Goal: Task Accomplishment & Management: Manage account settings

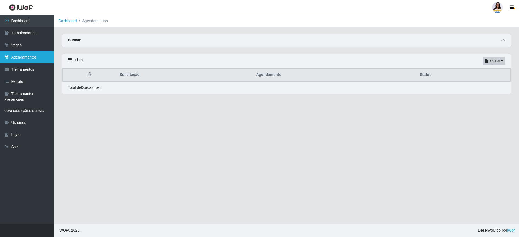
click at [32, 60] on link "Agendamentos" at bounding box center [27, 57] width 54 height 12
click at [504, 40] on icon at bounding box center [503, 40] width 4 height 4
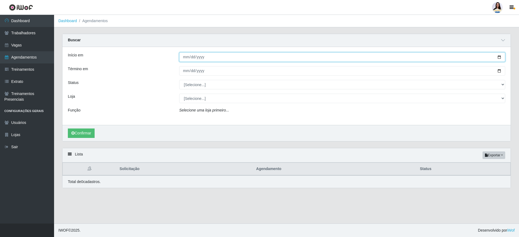
click at [502, 57] on input "Início em" at bounding box center [342, 56] width 326 height 9
click at [499, 57] on input "Início em" at bounding box center [342, 56] width 326 height 9
type input "2025-09-23"
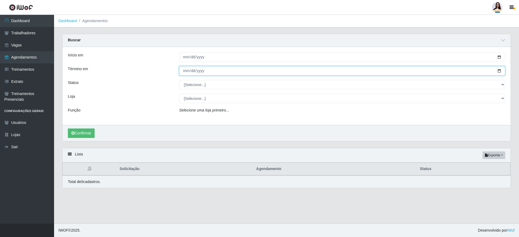
click at [497, 73] on input "Término em" at bounding box center [342, 70] width 326 height 9
click at [499, 69] on input "2025-09-24" at bounding box center [342, 70] width 326 height 9
type input "2025-09-23"
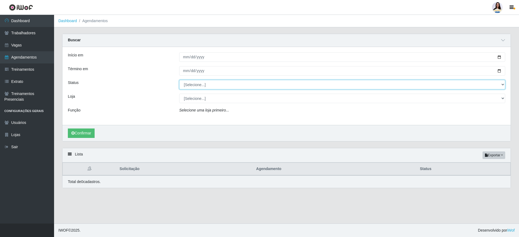
click at [230, 85] on select "[Selecione...] AGENDADO AGUARDANDO LIBERAR EM ANDAMENTO EM REVISÃO FINALIZADO C…" at bounding box center [342, 84] width 326 height 9
select select "AGENDADO"
click at [179, 80] on select "[Selecione...] AGENDADO AGUARDANDO LIBERAR EM ANDAMENTO EM REVISÃO FINALIZADO C…" at bounding box center [342, 84] width 326 height 9
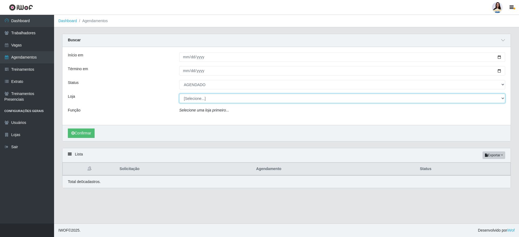
click at [237, 94] on select "[Selecione...] Atacado Vem - [GEOGRAPHIC_DATA] 30 Laranjeiras Velha Atacado Vem…" at bounding box center [342, 98] width 326 height 9
select select "436"
click at [179, 94] on select "[Selecione...] Atacado Vem - [GEOGRAPHIC_DATA] 30 Laranjeiras Velha Atacado Vem…" at bounding box center [342, 98] width 326 height 9
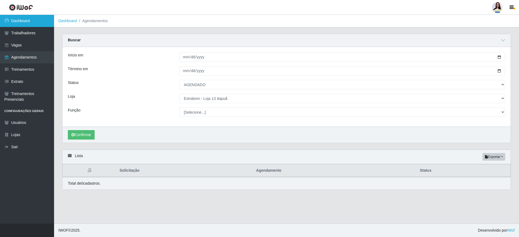
click at [38, 18] on link "Dashboard" at bounding box center [27, 21] width 54 height 12
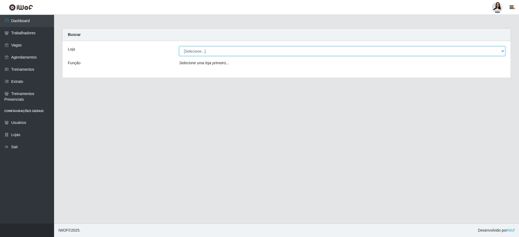
drag, startPoint x: 191, startPoint y: 52, endPoint x: 197, endPoint y: 55, distance: 6.5
click at [191, 52] on select "[Selecione...] Atacado Vem - [GEOGRAPHIC_DATA] 30 Laranjeiras Velha Atacado Vem…" at bounding box center [342, 50] width 326 height 9
select select "437"
click at [179, 46] on select "[Selecione...] Atacado Vem - [GEOGRAPHIC_DATA] 30 Laranjeiras Velha Atacado Vem…" at bounding box center [342, 50] width 326 height 9
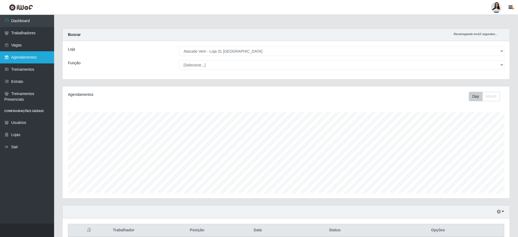
click at [39, 51] on link "Agendamentos" at bounding box center [27, 57] width 54 height 12
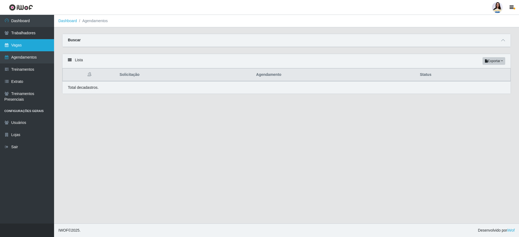
click at [30, 46] on link "Vagas" at bounding box center [27, 45] width 54 height 12
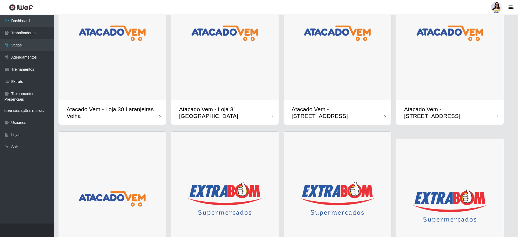
scroll to position [81, 0]
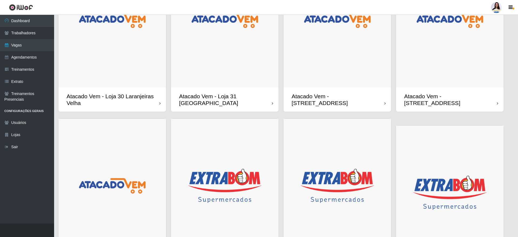
click at [301, 59] on img at bounding box center [337, 20] width 108 height 135
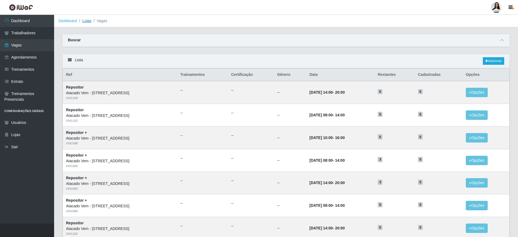
click at [89, 20] on link "Lojas" at bounding box center [86, 21] width 9 height 4
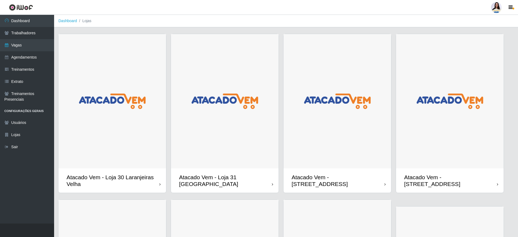
click at [228, 84] on img at bounding box center [225, 101] width 108 height 135
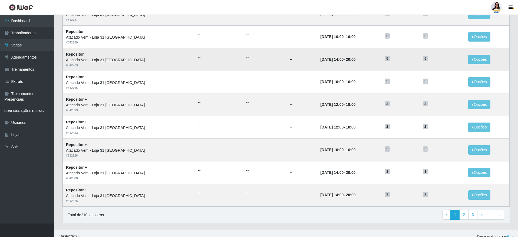
scroll to position [221, 0]
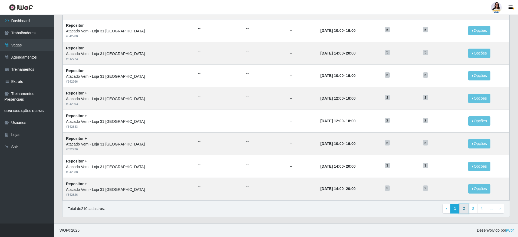
click at [467, 211] on link "2" at bounding box center [463, 209] width 9 height 10
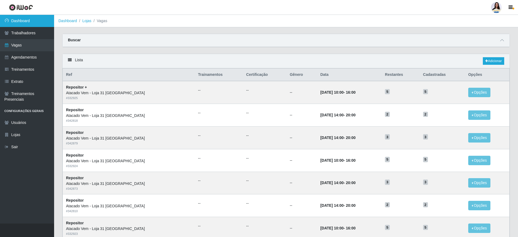
click at [36, 22] on link "Dashboard" at bounding box center [27, 21] width 54 height 12
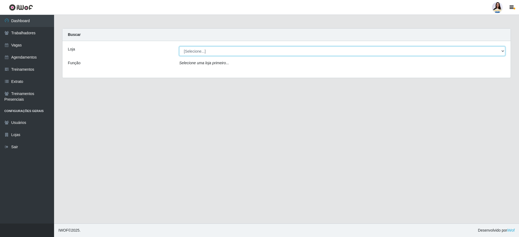
click at [218, 49] on select "[Selecione...] Atacado Vem - [GEOGRAPHIC_DATA] 30 Laranjeiras Velha Atacado Vem…" at bounding box center [342, 50] width 326 height 9
click at [179, 46] on select "[Selecione...] Atacado Vem - [GEOGRAPHIC_DATA] 30 Laranjeiras Velha Atacado Vem…" at bounding box center [342, 50] width 326 height 9
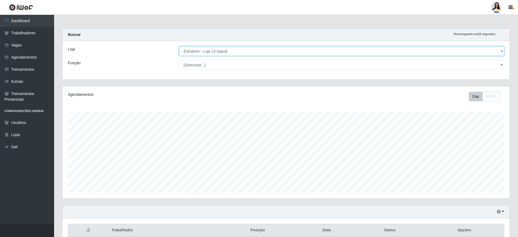
click at [235, 50] on select "[Selecione...] Atacado Vem - [GEOGRAPHIC_DATA] 30 Laranjeiras Velha Atacado Vem…" at bounding box center [341, 50] width 325 height 9
click at [179, 46] on select "[Selecione...] Atacado Vem - [GEOGRAPHIC_DATA] 30 Laranjeiras Velha Atacado Vem…" at bounding box center [341, 50] width 325 height 9
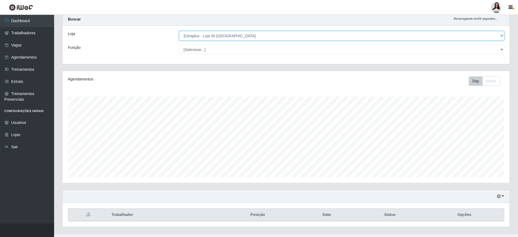
scroll to position [24, 0]
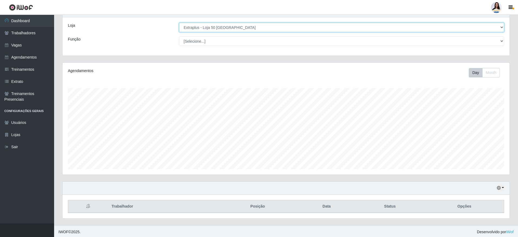
click at [204, 28] on select "[Selecione...] Atacado Vem - [GEOGRAPHIC_DATA] 30 Laranjeiras Velha Atacado Vem…" at bounding box center [341, 27] width 325 height 9
click at [179, 23] on select "[Selecione...] Atacado Vem - [GEOGRAPHIC_DATA] 30 Laranjeiras Velha Atacado Vem…" at bounding box center [341, 27] width 325 height 9
click at [213, 24] on select "[Selecione...] Atacado Vem - [GEOGRAPHIC_DATA] 30 Laranjeiras Velha Atacado Vem…" at bounding box center [341, 27] width 325 height 9
click at [179, 23] on select "[Selecione...] Atacado Vem - [GEOGRAPHIC_DATA] 30 Laranjeiras Velha Atacado Vem…" at bounding box center [341, 27] width 325 height 9
click at [221, 25] on select "[Selecione...] Atacado Vem - [GEOGRAPHIC_DATA] 30 Laranjeiras Velha Atacado Vem…" at bounding box center [341, 27] width 325 height 9
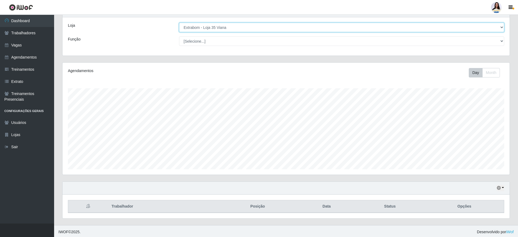
click at [179, 23] on select "[Selecione...] Atacado Vem - [GEOGRAPHIC_DATA] 30 Laranjeiras Velha Atacado Vem…" at bounding box center [341, 27] width 325 height 9
click at [224, 23] on select "[Selecione...] Atacado Vem - [GEOGRAPHIC_DATA] 30 Laranjeiras Velha Atacado Vem…" at bounding box center [341, 27] width 325 height 9
click at [179, 23] on select "[Selecione...] Atacado Vem - [GEOGRAPHIC_DATA] 30 Laranjeiras Velha Atacado Vem…" at bounding box center [341, 27] width 325 height 9
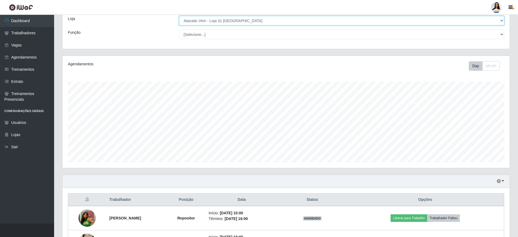
scroll to position [0, 0]
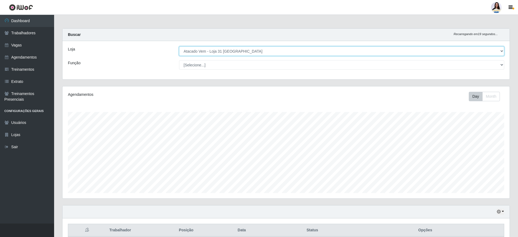
click at [200, 52] on select "[Selecione...] Atacado Vem - [GEOGRAPHIC_DATA] 30 Laranjeiras Velha Atacado Vem…" at bounding box center [341, 50] width 325 height 9
click at [179, 46] on select "[Selecione...] Atacado Vem - [GEOGRAPHIC_DATA] 30 Laranjeiras Velha Atacado Vem…" at bounding box center [341, 50] width 325 height 9
click at [190, 54] on select "[Selecione...] Atacado Vem - [GEOGRAPHIC_DATA] 30 Laranjeiras Velha Atacado Vem…" at bounding box center [341, 50] width 325 height 9
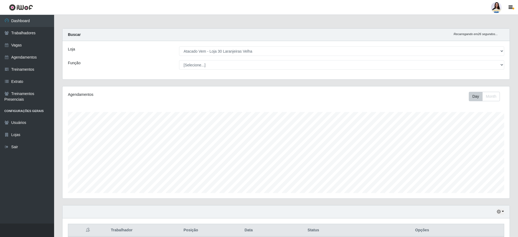
click at [200, 58] on div "Loja [Selecione...] Atacado Vem - [GEOGRAPHIC_DATA] 30 Laranjeiras Velha Atacad…" at bounding box center [285, 60] width 447 height 38
click at [211, 56] on div "Loja [Selecione...] Atacado Vem - [GEOGRAPHIC_DATA] 30 Laranjeiras Velha Atacad…" at bounding box center [285, 60] width 447 height 38
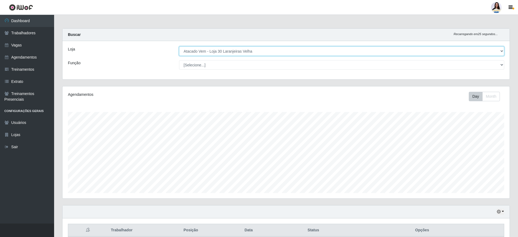
click at [217, 53] on select "[Selecione...] Atacado Vem - [GEOGRAPHIC_DATA] 30 Laranjeiras Velha Atacado Vem…" at bounding box center [341, 50] width 325 height 9
click at [179, 46] on select "[Selecione...] Atacado Vem - [GEOGRAPHIC_DATA] 30 Laranjeiras Velha Atacado Vem…" at bounding box center [341, 50] width 325 height 9
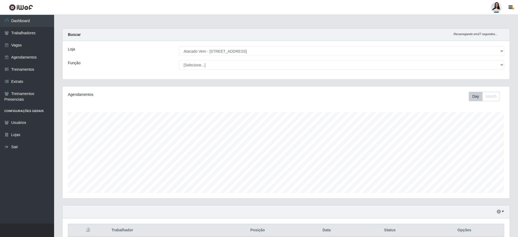
click at [195, 59] on div "Loja [Selecione...] Atacado Vem - [GEOGRAPHIC_DATA] 30 Laranjeiras Velha Atacad…" at bounding box center [285, 60] width 447 height 38
click at [197, 63] on select "[Selecione...] Carregador e Descarregador de Caminhão Carregador e Descarregado…" at bounding box center [341, 64] width 325 height 9
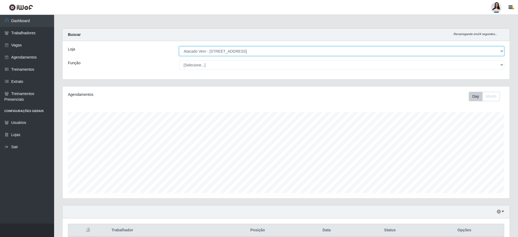
click at [282, 48] on select "[Selecione...] Atacado Vem - [GEOGRAPHIC_DATA] 30 Laranjeiras Velha Atacado Vem…" at bounding box center [341, 50] width 325 height 9
click at [179, 46] on select "[Selecione...] Atacado Vem - [GEOGRAPHIC_DATA] 30 Laranjeiras Velha Atacado Vem…" at bounding box center [341, 50] width 325 height 9
click at [234, 49] on select "[Selecione...] Atacado Vem - [GEOGRAPHIC_DATA] 30 Laranjeiras Velha Atacado Vem…" at bounding box center [341, 50] width 325 height 9
click at [179, 46] on select "[Selecione...] Atacado Vem - [GEOGRAPHIC_DATA] 30 Laranjeiras Velha Atacado Vem…" at bounding box center [341, 50] width 325 height 9
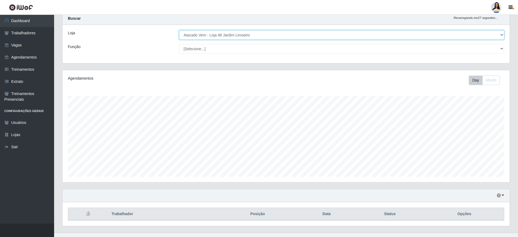
scroll to position [25, 0]
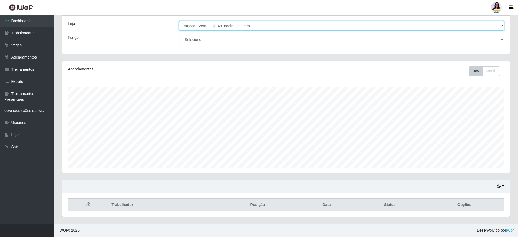
click at [242, 29] on select "[Selecione...] Atacado Vem - [GEOGRAPHIC_DATA] 30 Laranjeiras Velha Atacado Vem…" at bounding box center [341, 25] width 325 height 9
click at [179, 23] on select "[Selecione...] Atacado Vem - [GEOGRAPHIC_DATA] 30 Laranjeiras Velha Atacado Vem…" at bounding box center [341, 25] width 325 height 9
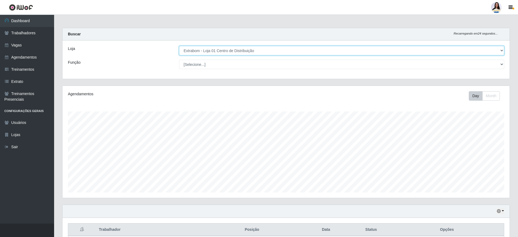
scroll to position [0, 0]
click at [205, 51] on select "[Selecione...] Atacado Vem - [GEOGRAPHIC_DATA] 30 Laranjeiras Velha Atacado Vem…" at bounding box center [341, 50] width 325 height 9
click at [214, 54] on select "[Selecione...] Atacado Vem - [GEOGRAPHIC_DATA] 30 Laranjeiras Velha Atacado Vem…" at bounding box center [341, 50] width 325 height 9
click at [179, 46] on select "[Selecione...] Atacado Vem - [GEOGRAPHIC_DATA] 30 Laranjeiras Velha Atacado Vem…" at bounding box center [341, 50] width 325 height 9
click at [243, 48] on select "[Selecione...] Atacado Vem - [GEOGRAPHIC_DATA] 30 Laranjeiras Velha Atacado Vem…" at bounding box center [341, 50] width 325 height 9
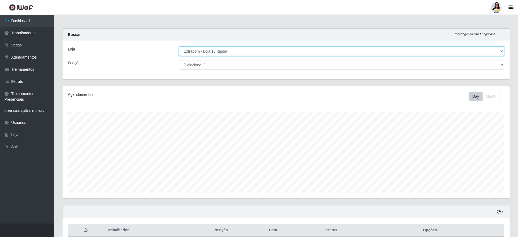
click at [179, 46] on select "[Selecione...] Atacado Vem - [GEOGRAPHIC_DATA] 30 Laranjeiras Velha Atacado Vem…" at bounding box center [341, 50] width 325 height 9
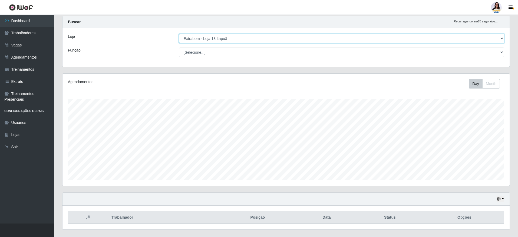
scroll to position [25, 0]
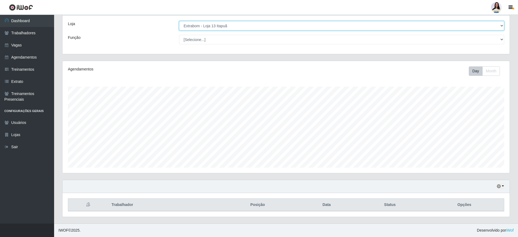
click at [265, 26] on select "[Selecione...] Atacado Vem - [GEOGRAPHIC_DATA] 30 Laranjeiras Velha Atacado Vem…" at bounding box center [341, 25] width 325 height 9
click at [179, 23] on select "[Selecione...] Atacado Vem - [GEOGRAPHIC_DATA] 30 Laranjeiras Velha Atacado Vem…" at bounding box center [341, 25] width 325 height 9
click at [260, 25] on select "[Selecione...] Atacado Vem - [GEOGRAPHIC_DATA] 30 Laranjeiras Velha Atacado Vem…" at bounding box center [341, 25] width 325 height 9
click at [179, 23] on select "[Selecione...] Atacado Vem - [GEOGRAPHIC_DATA] 30 Laranjeiras Velha Atacado Vem…" at bounding box center [341, 25] width 325 height 9
click at [212, 23] on select "[Selecione...] Atacado Vem - [GEOGRAPHIC_DATA] 30 Laranjeiras Velha Atacado Vem…" at bounding box center [341, 25] width 325 height 9
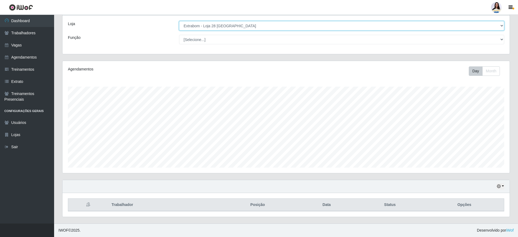
click at [179, 23] on select "[Selecione...] Atacado Vem - [GEOGRAPHIC_DATA] 30 Laranjeiras Velha Atacado Vem…" at bounding box center [341, 25] width 325 height 9
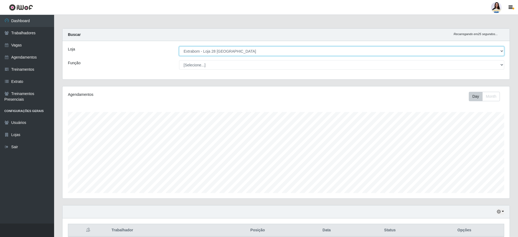
click at [213, 49] on select "[Selecione...] Atacado Vem - [GEOGRAPHIC_DATA] 30 Laranjeiras Velha Atacado Vem…" at bounding box center [341, 50] width 325 height 9
click at [179, 46] on select "[Selecione...] Atacado Vem - [GEOGRAPHIC_DATA] 30 Laranjeiras Velha Atacado Vem…" at bounding box center [341, 50] width 325 height 9
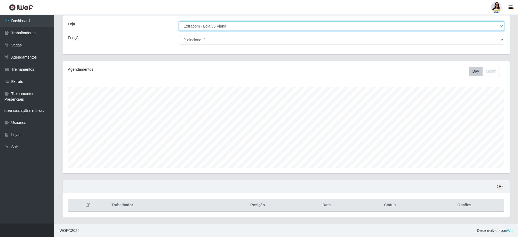
scroll to position [25, 0]
click at [234, 22] on select "[Selecione...] Atacado Vem - [GEOGRAPHIC_DATA] 30 Laranjeiras Velha Atacado Vem…" at bounding box center [341, 25] width 325 height 9
click at [179, 23] on select "[Selecione...] Atacado Vem - [GEOGRAPHIC_DATA] 30 Laranjeiras Velha Atacado Vem…" at bounding box center [341, 25] width 325 height 9
click at [228, 24] on select "[Selecione...] Atacado Vem - [GEOGRAPHIC_DATA] 30 Laranjeiras Velha Atacado Vem…" at bounding box center [341, 25] width 325 height 9
click at [179, 23] on select "[Selecione...] Atacado Vem - [GEOGRAPHIC_DATA] 30 Laranjeiras Velha Atacado Vem…" at bounding box center [341, 25] width 325 height 9
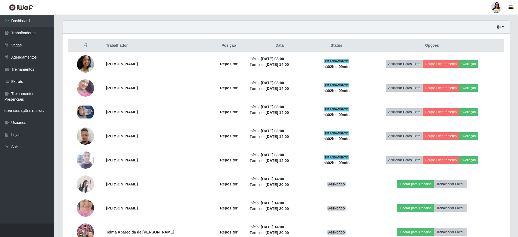
scroll to position [0, 0]
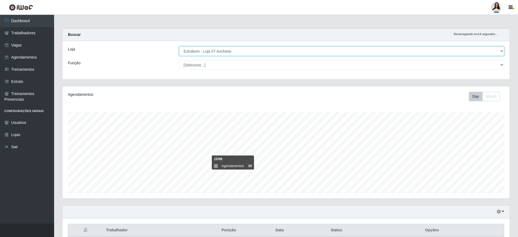
click at [223, 46] on select "[Selecione...] Atacado Vem - [GEOGRAPHIC_DATA] 30 Laranjeiras Velha Atacado Vem…" at bounding box center [341, 50] width 325 height 9
click at [179, 46] on select "[Selecione...] Atacado Vem - [GEOGRAPHIC_DATA] 30 Laranjeiras Velha Atacado Vem…" at bounding box center [341, 50] width 325 height 9
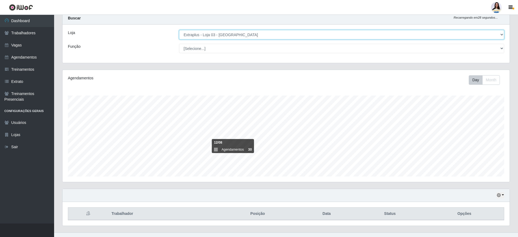
scroll to position [25, 0]
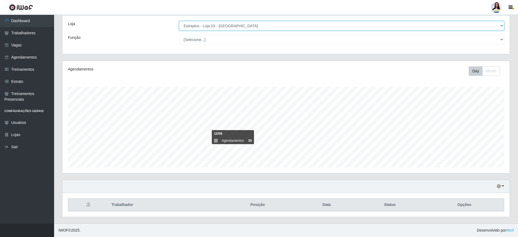
click at [277, 28] on select "[Selecione...] Atacado Vem - [GEOGRAPHIC_DATA] 30 Laranjeiras Velha Atacado Vem…" at bounding box center [341, 25] width 325 height 9
select select "451"
click at [179, 23] on select "[Selecione...] Atacado Vem - [GEOGRAPHIC_DATA] 30 Laranjeiras Velha Atacado Vem…" at bounding box center [341, 25] width 325 height 9
